Goal: Manage account settings

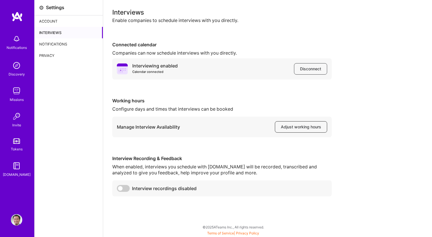
click at [282, 124] on span "Adjust working hours" at bounding box center [301, 127] width 40 height 6
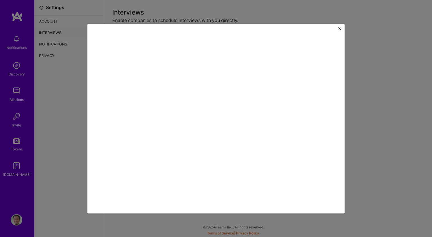
click at [339, 27] on div at bounding box center [215, 118] width 257 height 189
click at [339, 29] on img "Close" at bounding box center [339, 28] width 3 height 3
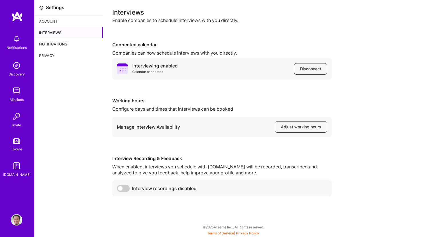
click at [122, 69] on icon at bounding box center [122, 68] width 11 height 11
click at [305, 68] on span "Disconnect" at bounding box center [310, 69] width 21 height 6
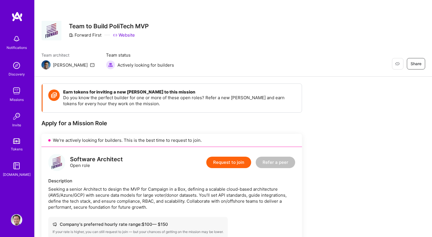
click at [129, 35] on link "Website" at bounding box center [124, 35] width 22 height 6
